Goal: Information Seeking & Learning: Learn about a topic

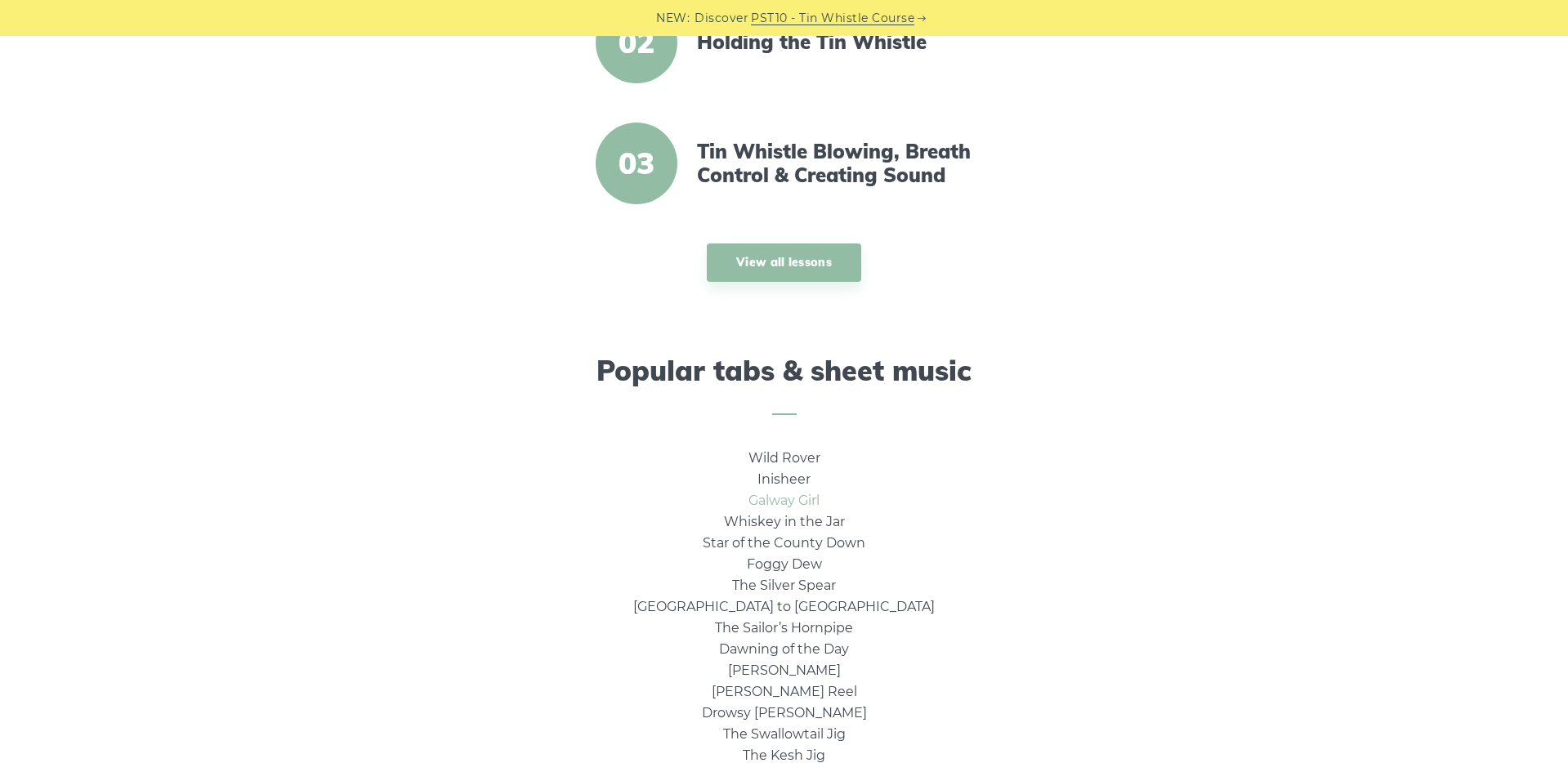
scroll to position [781, 0]
click at [788, 256] on link "View all lessons" at bounding box center [784, 261] width 154 height 38
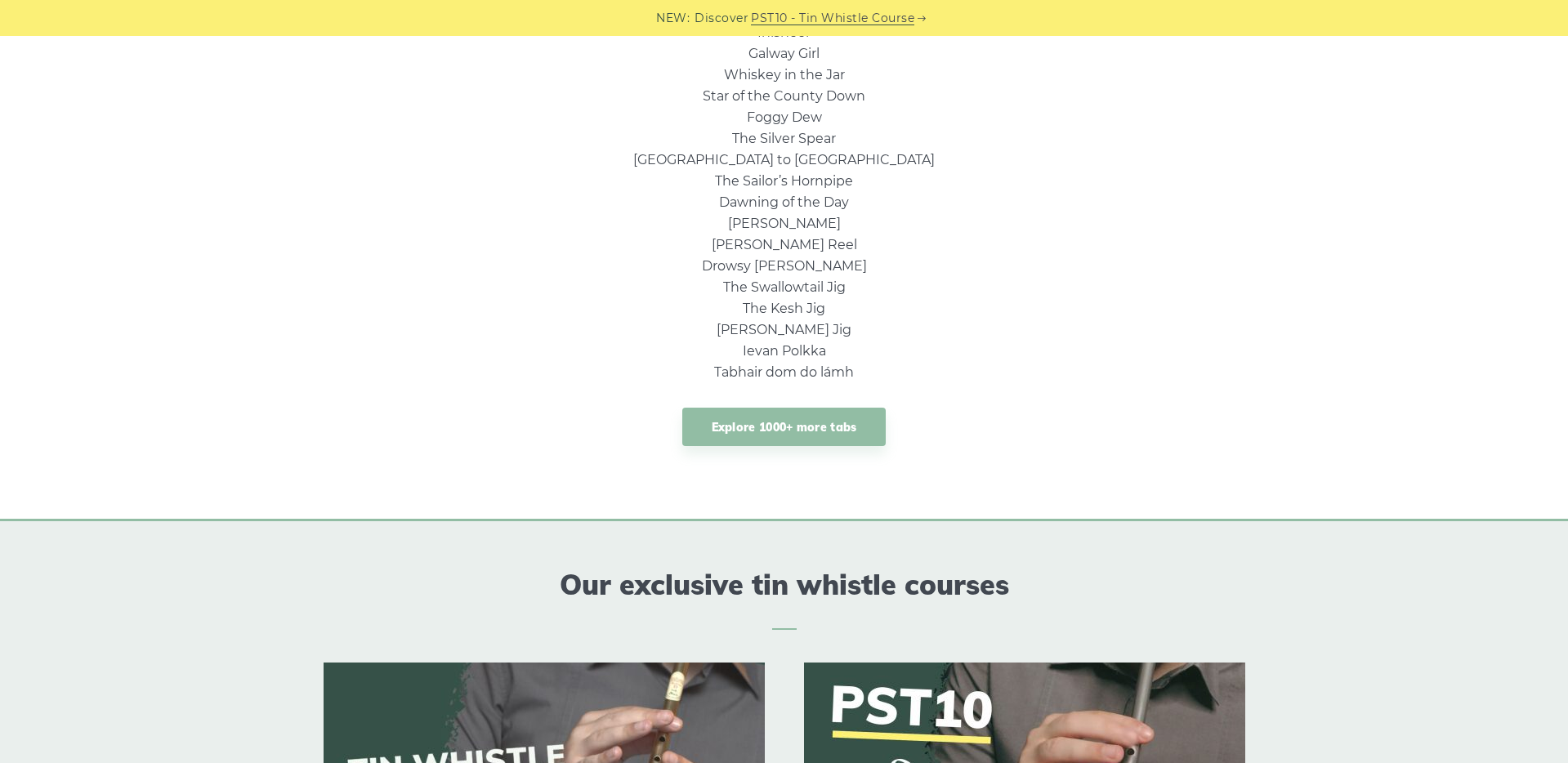
scroll to position [0, 0]
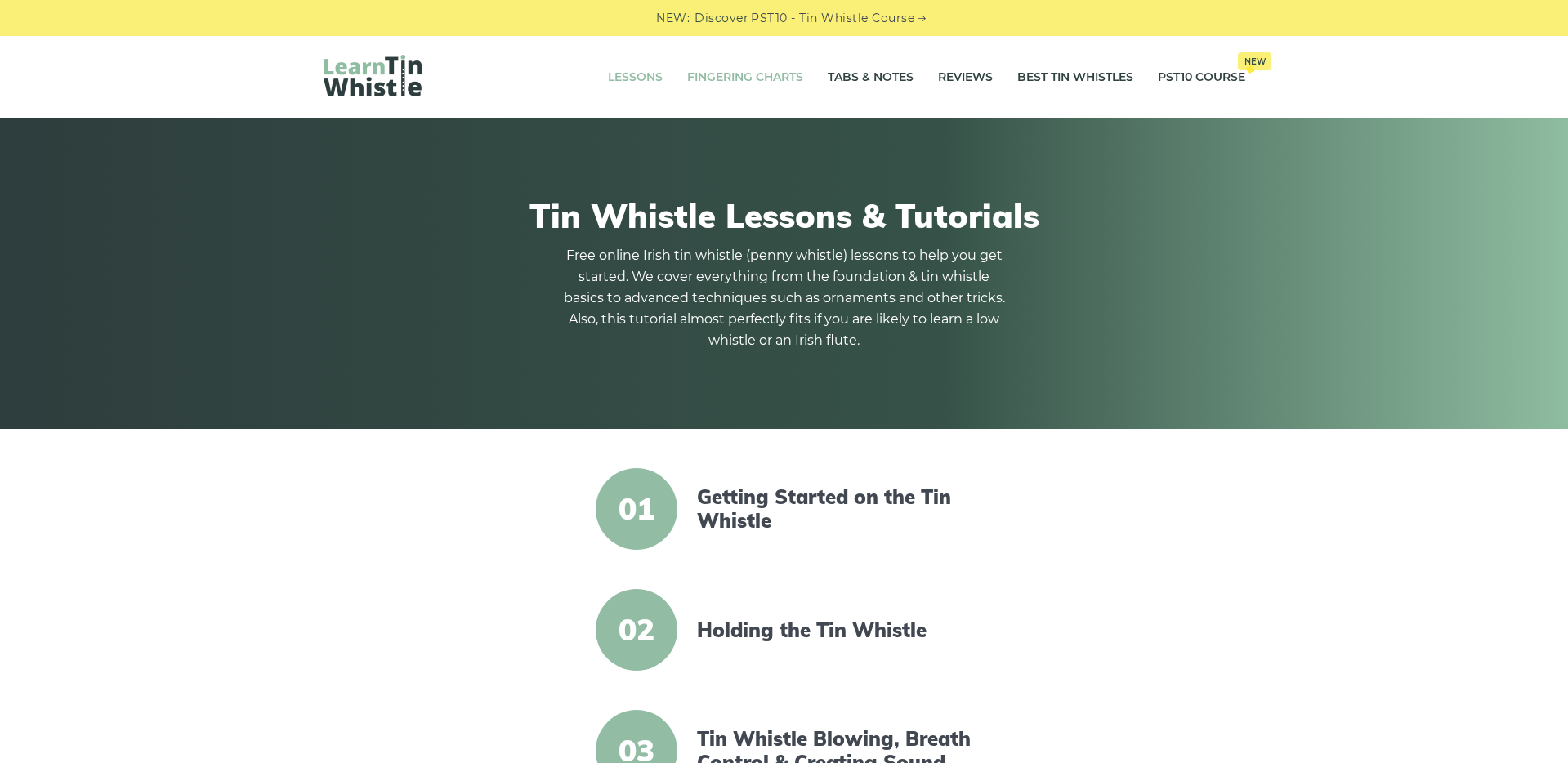
click at [739, 78] on link "Fingering Charts" at bounding box center [745, 77] width 116 height 41
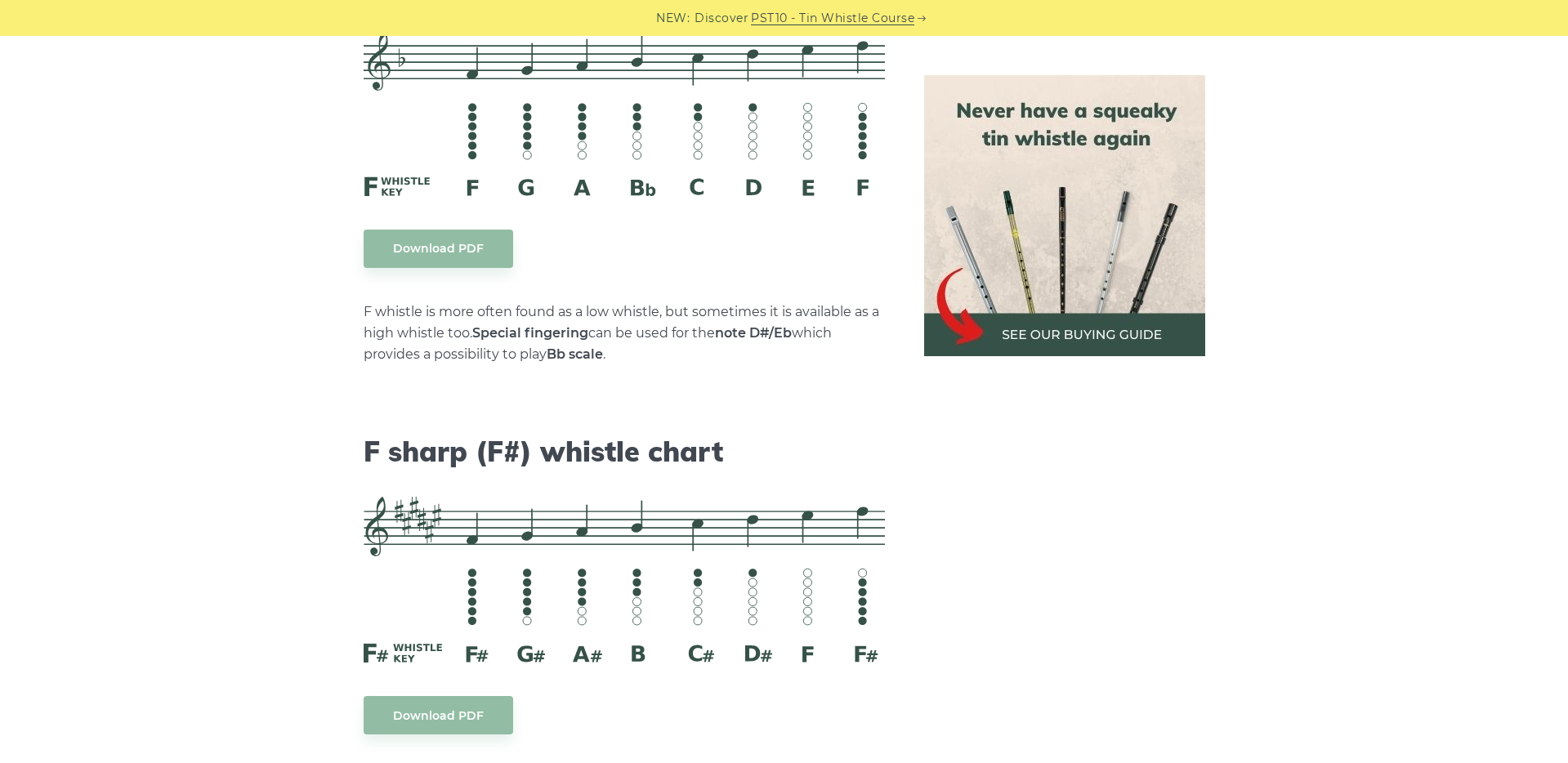
scroll to position [7230, 0]
